Goal: Use online tool/utility: Utilize a website feature to perform a specific function

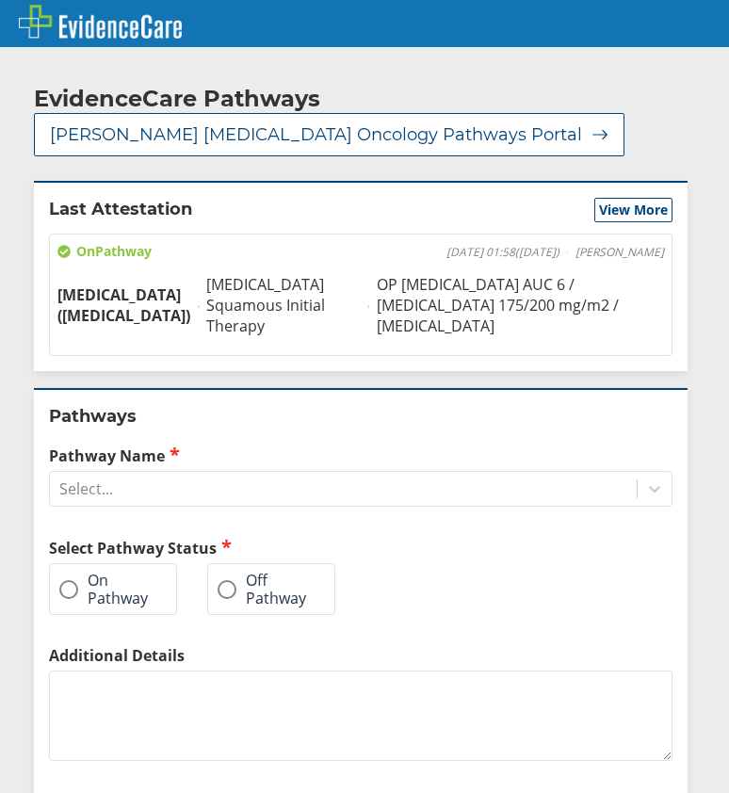
click at [172, 512] on div "Pathways Pathway Name Select... Select Pathway Status On Pathway Off Pathway Ad…" at bounding box center [361, 653] width 654 height 531
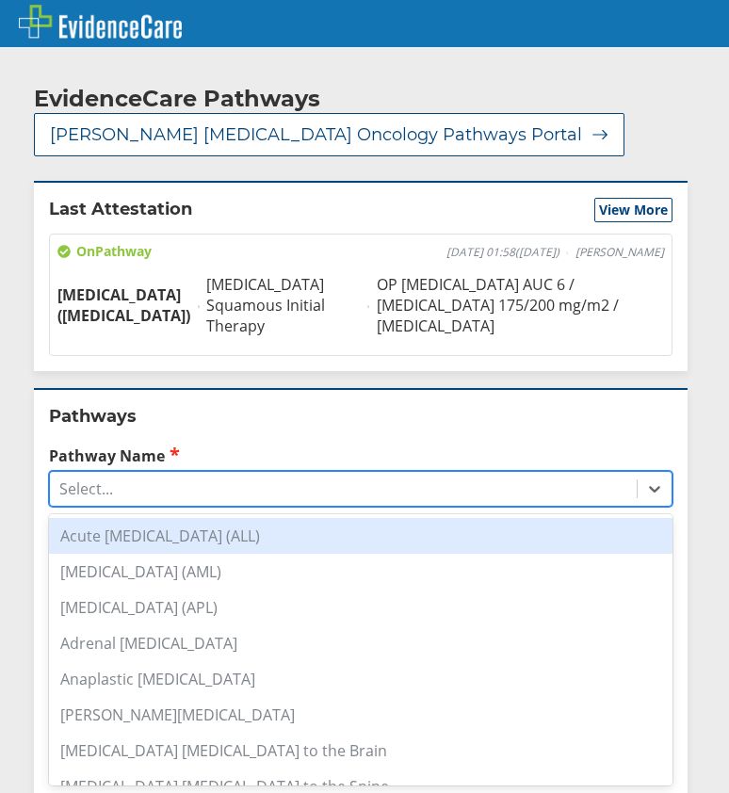
click at [187, 497] on div "Select..." at bounding box center [343, 489] width 587 height 32
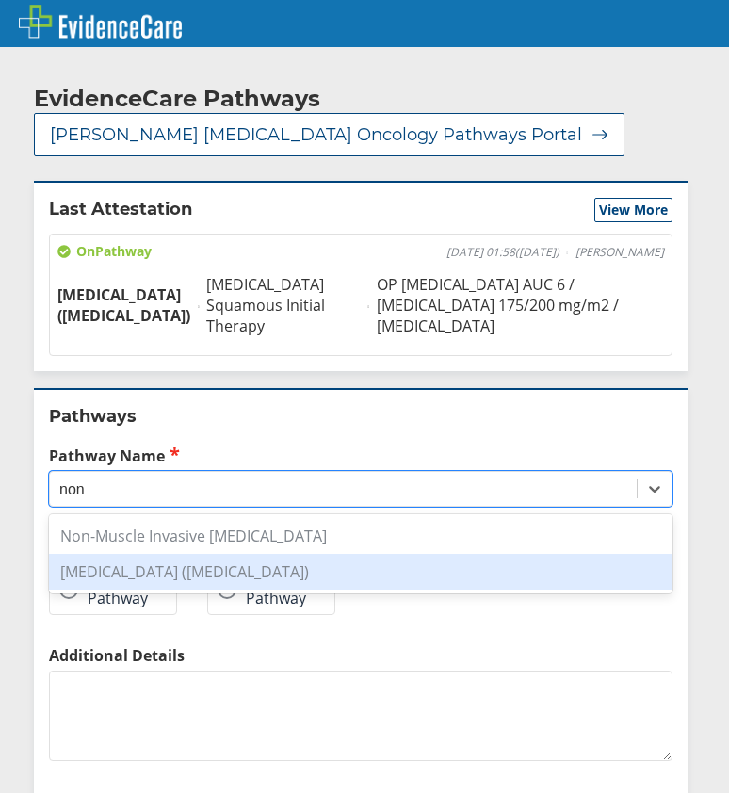
click at [214, 574] on div "[MEDICAL_DATA] ([MEDICAL_DATA])" at bounding box center [361, 572] width 624 height 36
type input "non"
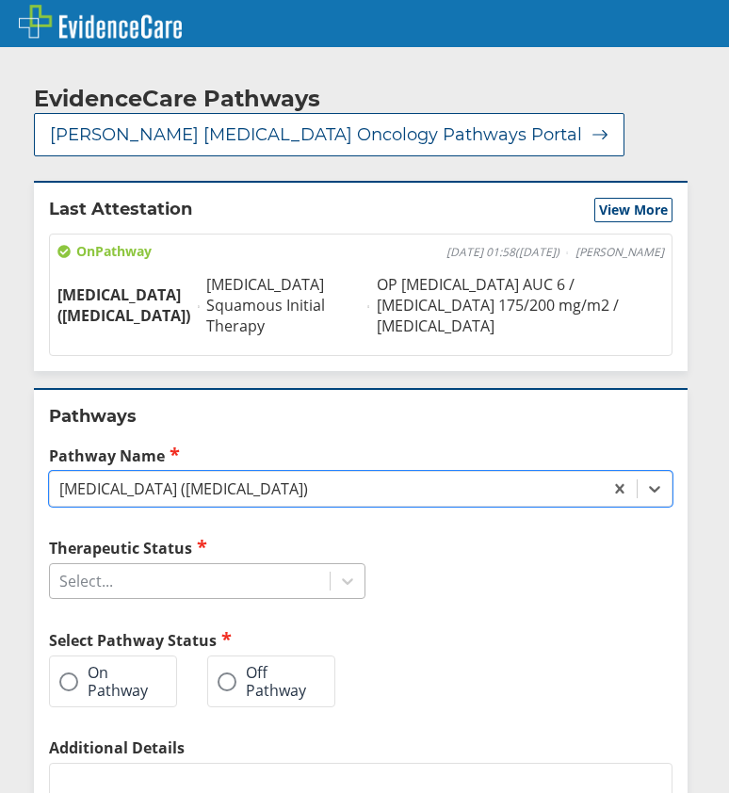
click at [146, 587] on div "Select..." at bounding box center [190, 581] width 280 height 32
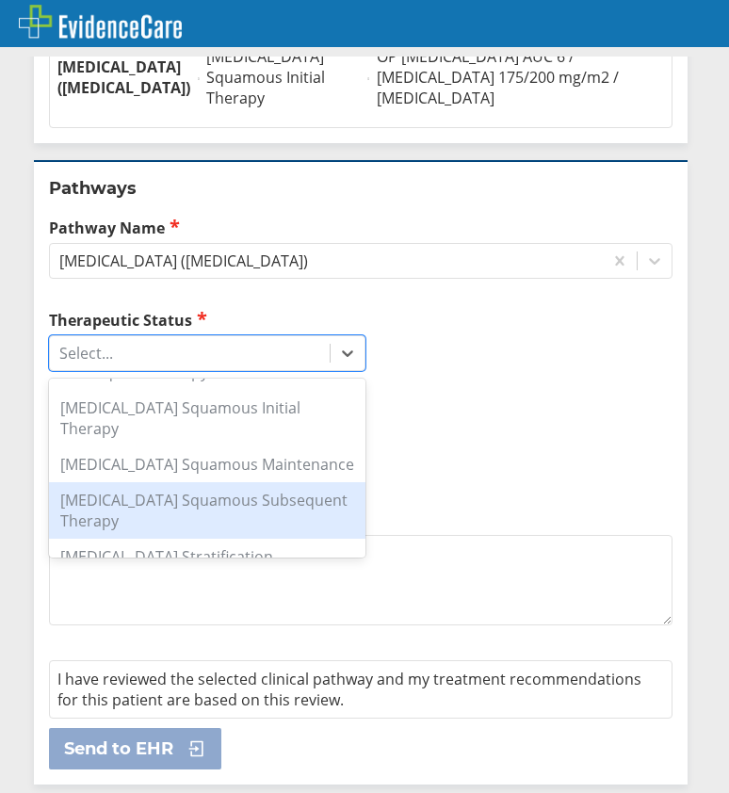
scroll to position [471, 0]
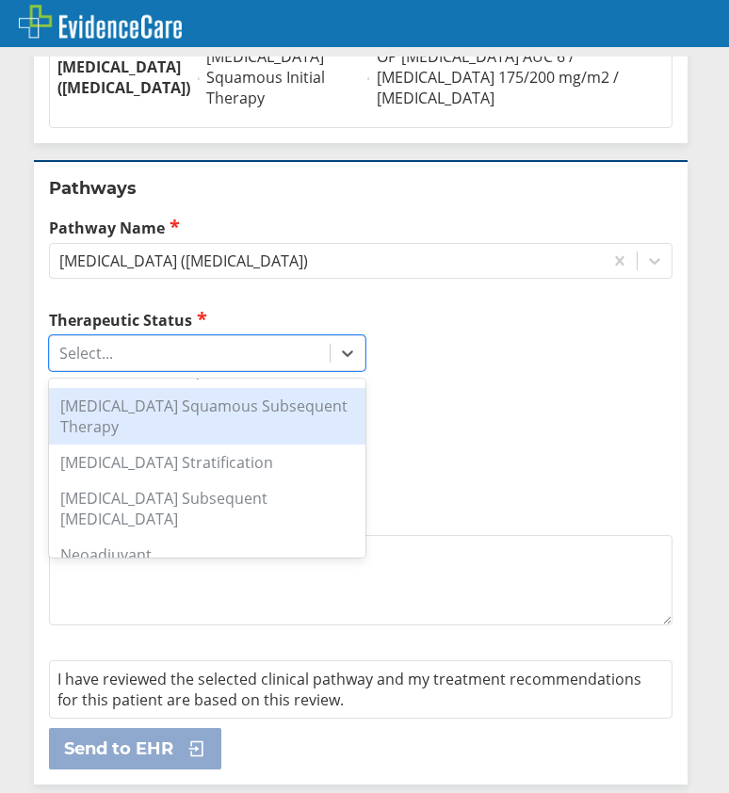
click at [214, 410] on div "[MEDICAL_DATA] Squamous Subsequent Therapy" at bounding box center [207, 416] width 317 height 57
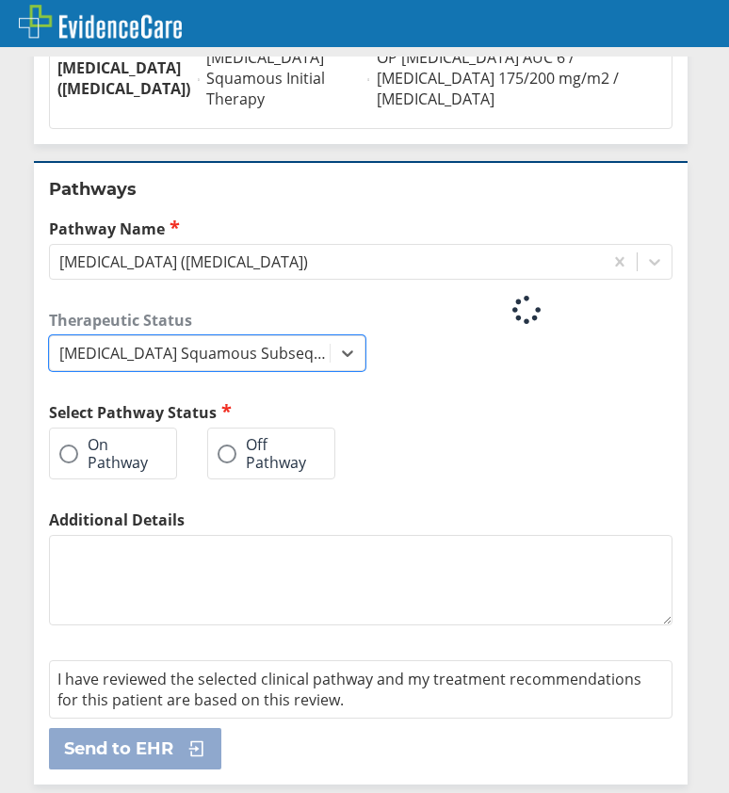
scroll to position [228, 0]
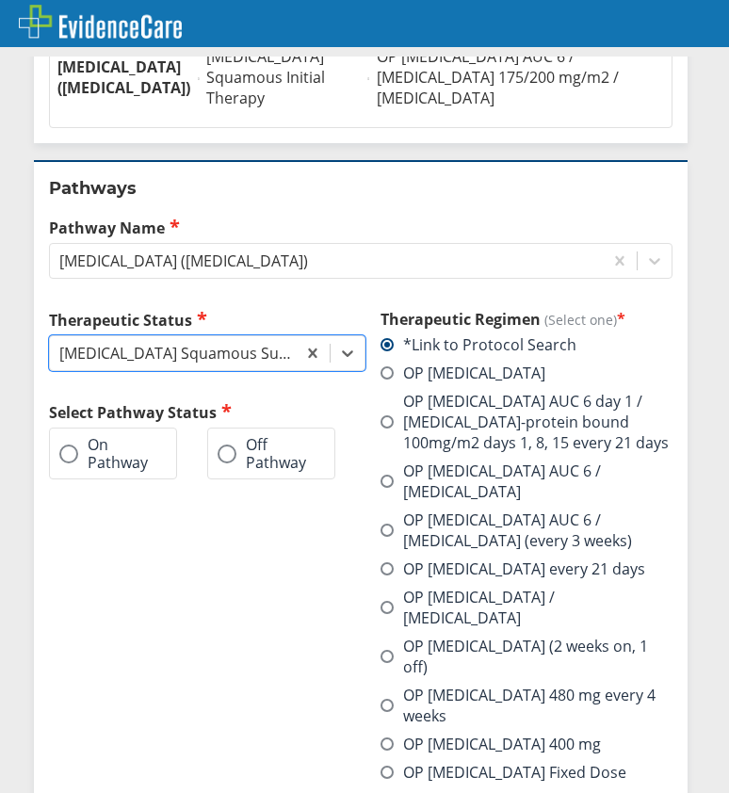
click at [472, 599] on label "OP [MEDICAL_DATA] / [MEDICAL_DATA]" at bounding box center [527, 607] width 292 height 41
click at [0, 0] on input "OP [MEDICAL_DATA] / [MEDICAL_DATA]" at bounding box center [0, 0] width 0 height 0
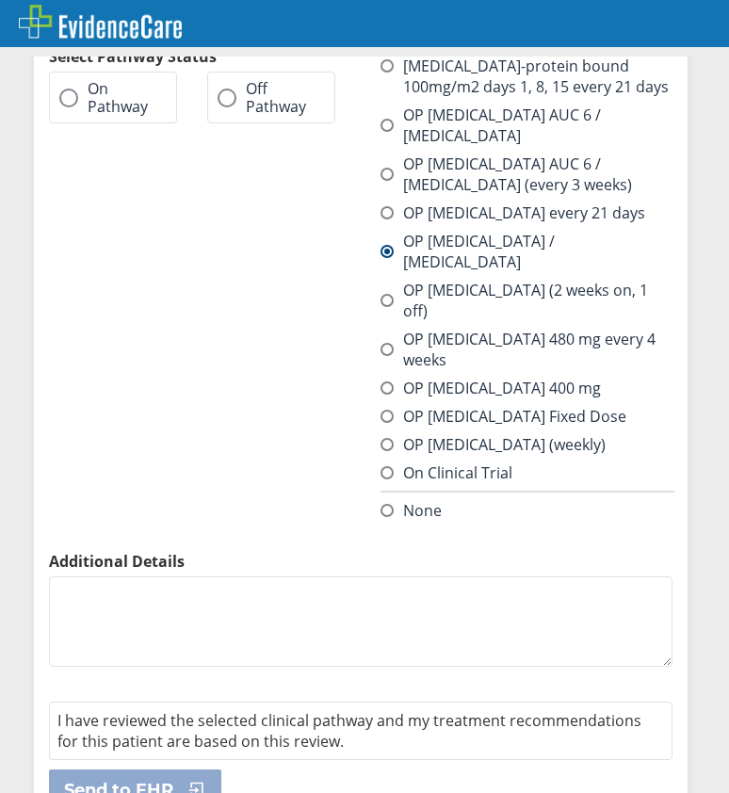
scroll to position [490, 0]
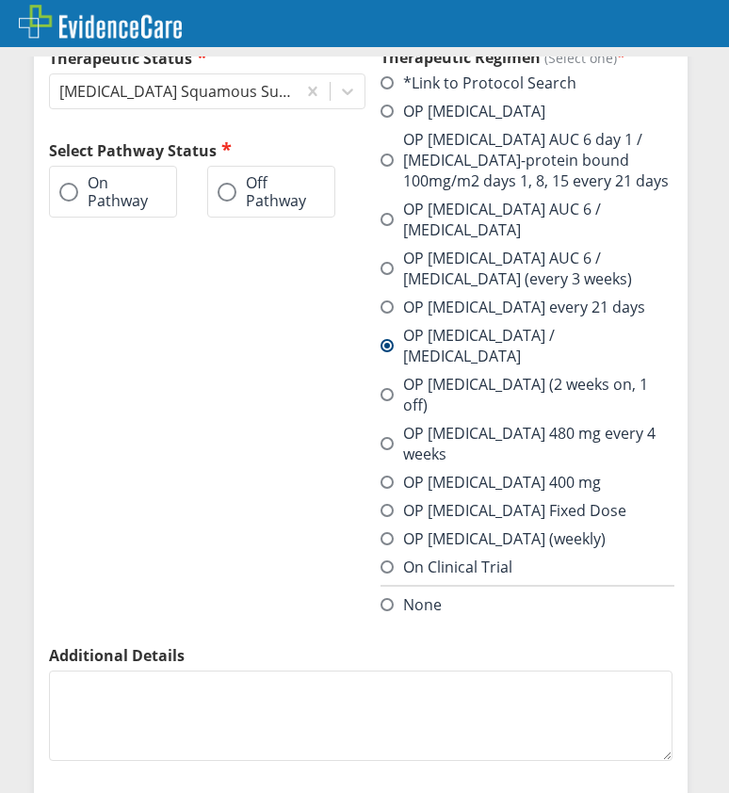
click at [122, 182] on label "On Pathway" at bounding box center [103, 191] width 89 height 35
click at [0, 0] on input "On Pathway" at bounding box center [0, 0] width 0 height 0
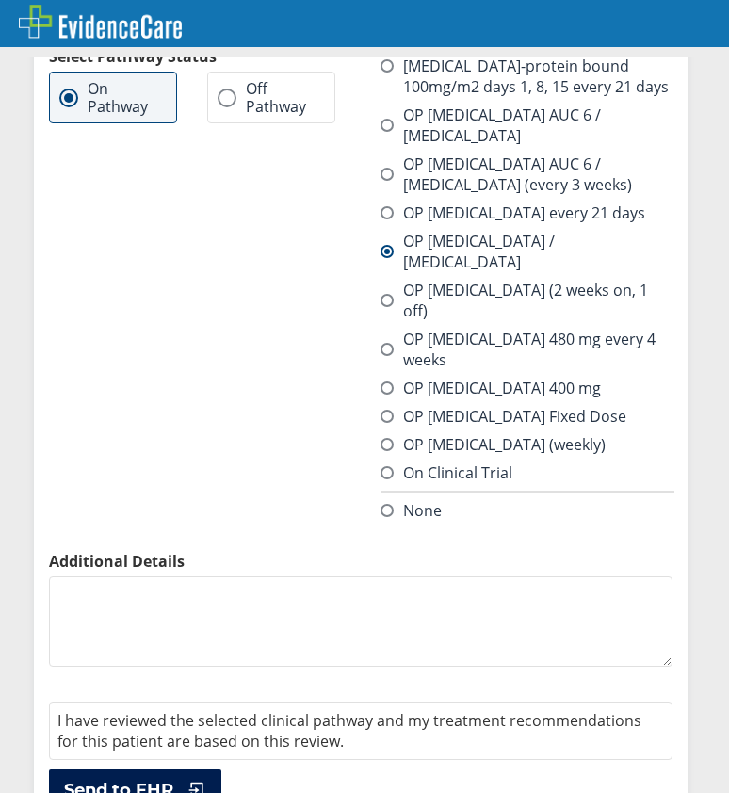
click at [149, 770] on button "Send to EHR" at bounding box center [135, 790] width 172 height 41
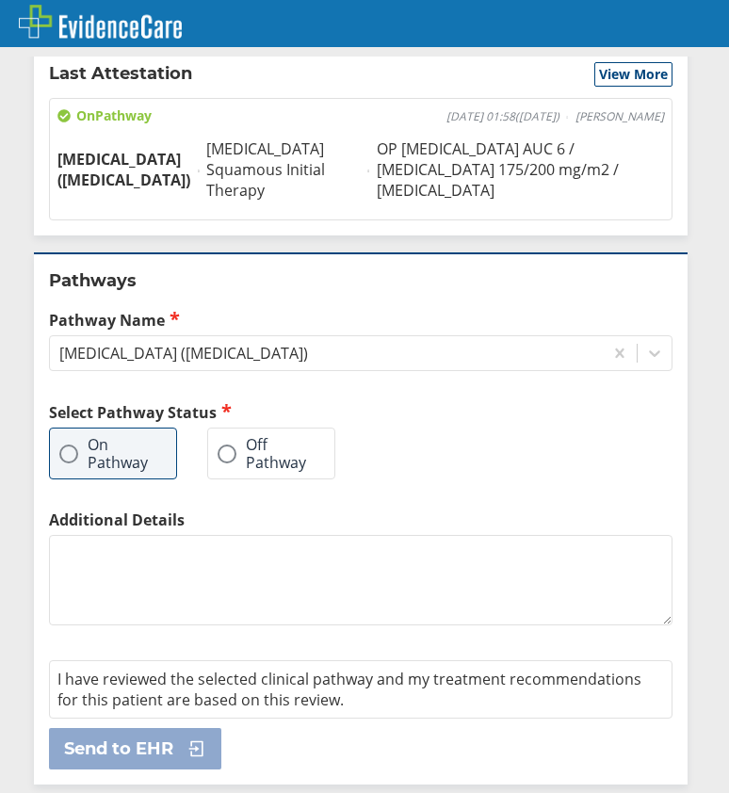
scroll to position [0, 0]
